Goal: Information Seeking & Learning: Learn about a topic

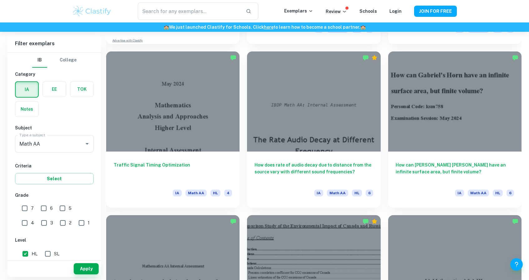
scroll to position [129, 0]
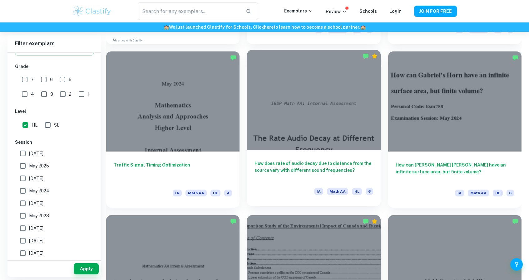
click at [273, 93] on div at bounding box center [313, 100] width 133 height 100
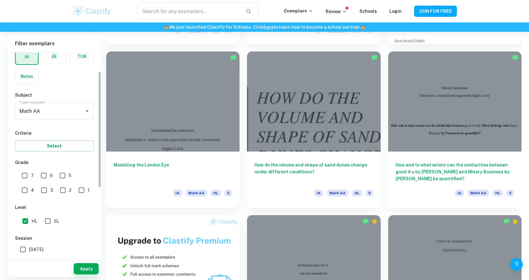
scroll to position [50, 0]
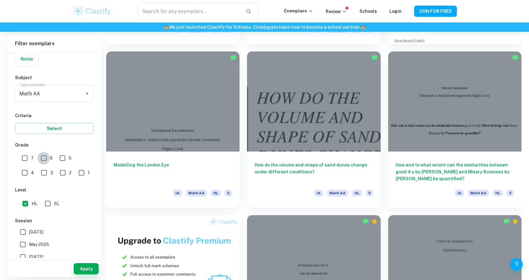
click at [42, 159] on input "6" at bounding box center [43, 158] width 12 height 12
checkbox input "true"
click at [26, 159] on input "7" at bounding box center [24, 158] width 12 height 12
checkbox input "true"
click at [81, 268] on button "Apply" at bounding box center [86, 269] width 25 height 11
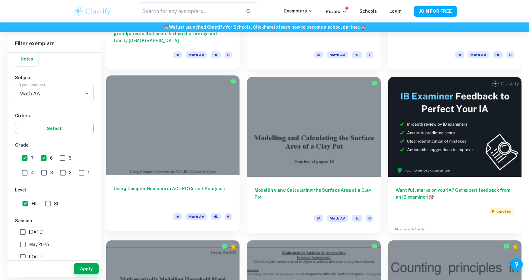
scroll to position [2757, 0]
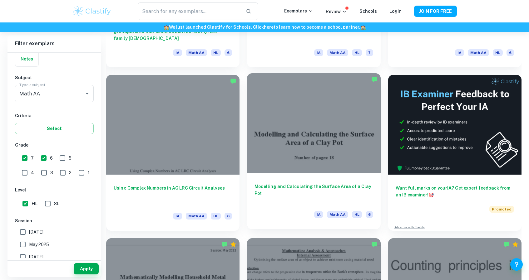
click at [273, 168] on div at bounding box center [313, 123] width 133 height 100
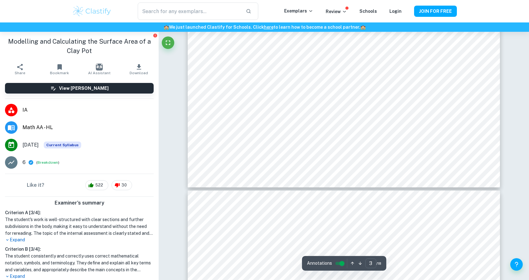
scroll to position [1283, 0]
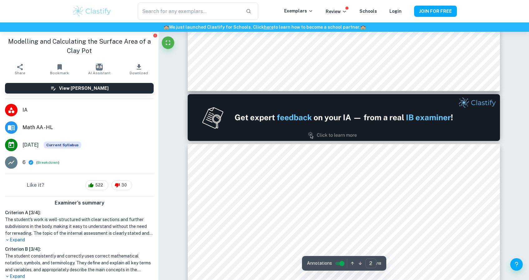
type input "1"
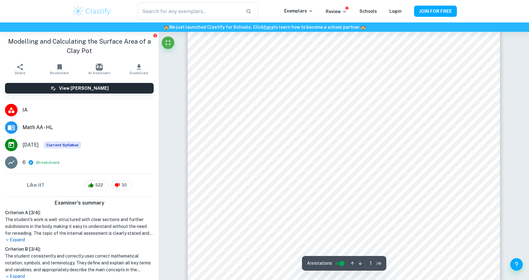
scroll to position [0, 0]
